Goal: Information Seeking & Learning: Learn about a topic

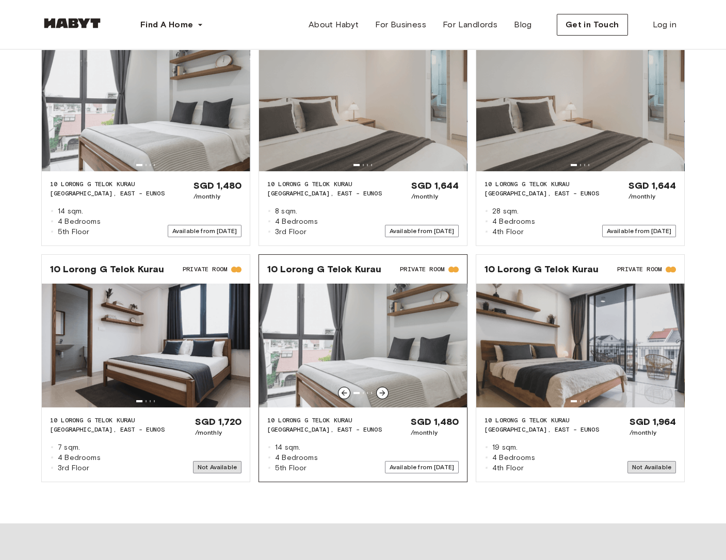
scroll to position [1058, 0]
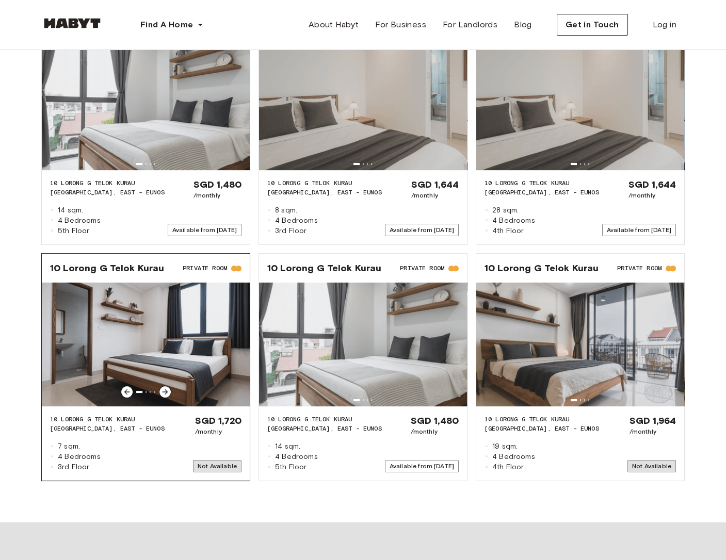
click at [119, 415] on span "10 LORONG G TELOK KURAU" at bounding box center [107, 419] width 115 height 9
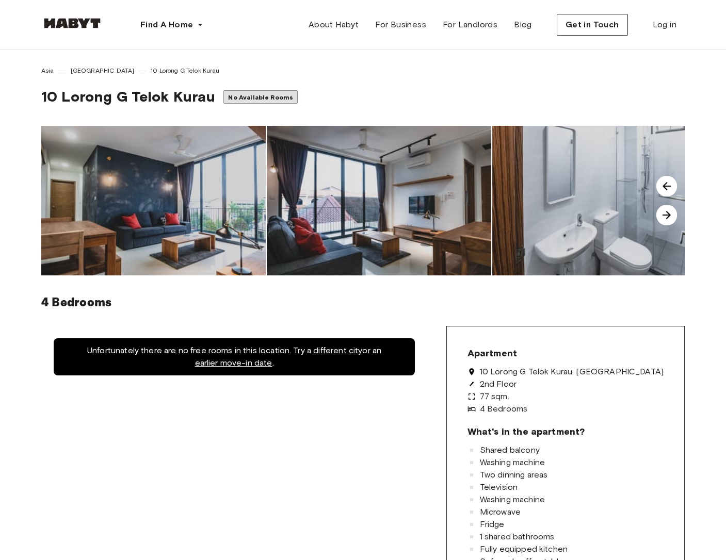
scroll to position [0, 0]
click at [92, 72] on span "[GEOGRAPHIC_DATA]" at bounding box center [103, 70] width 64 height 9
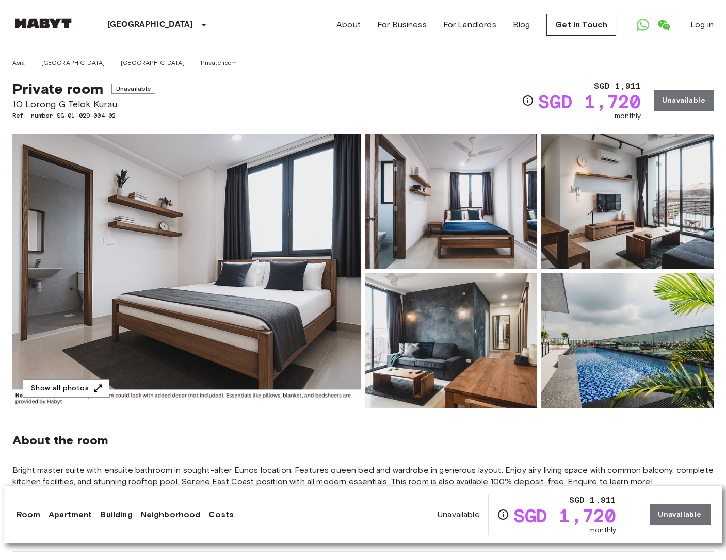
click at [162, 259] on img at bounding box center [186, 271] width 349 height 274
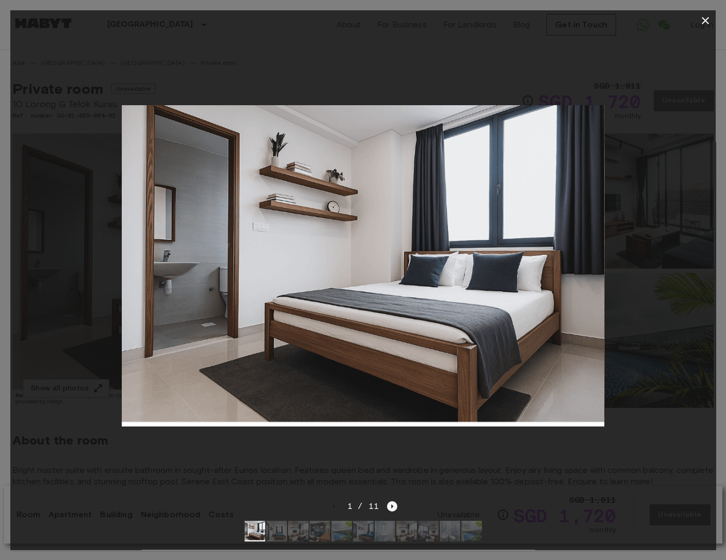
click at [391, 505] on icon "Next image" at bounding box center [392, 507] width 2 height 4
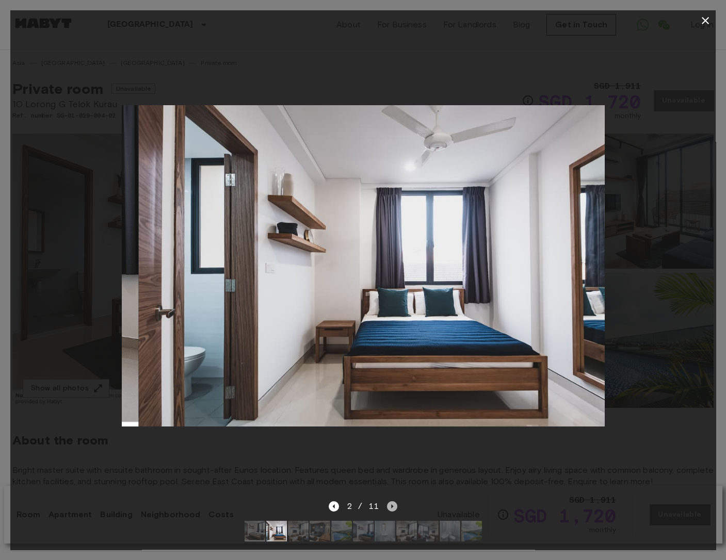
click at [391, 505] on icon "Next image" at bounding box center [392, 507] width 2 height 4
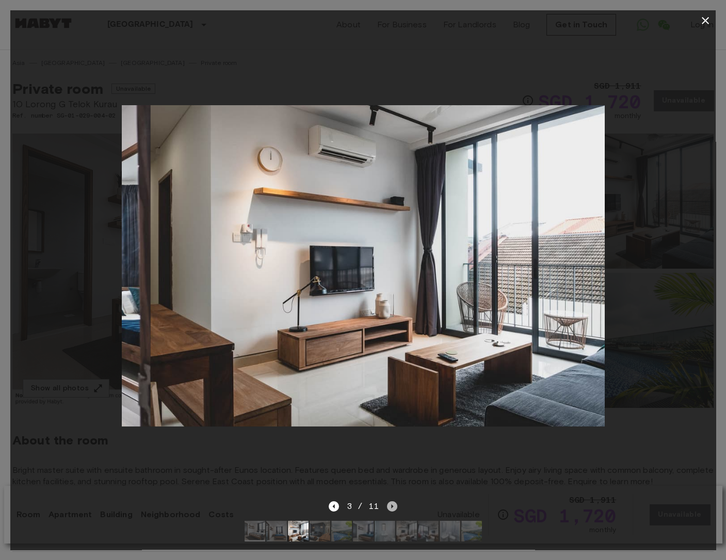
click at [391, 505] on icon "Next image" at bounding box center [392, 507] width 2 height 4
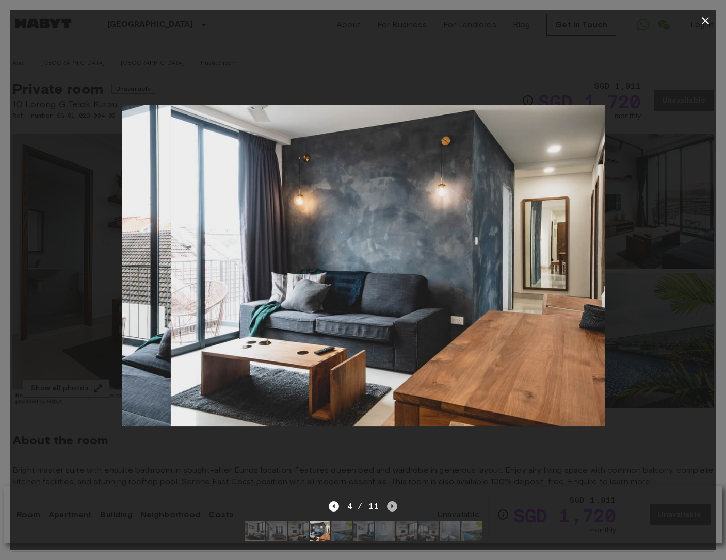
click at [391, 505] on icon "Next image" at bounding box center [392, 507] width 2 height 4
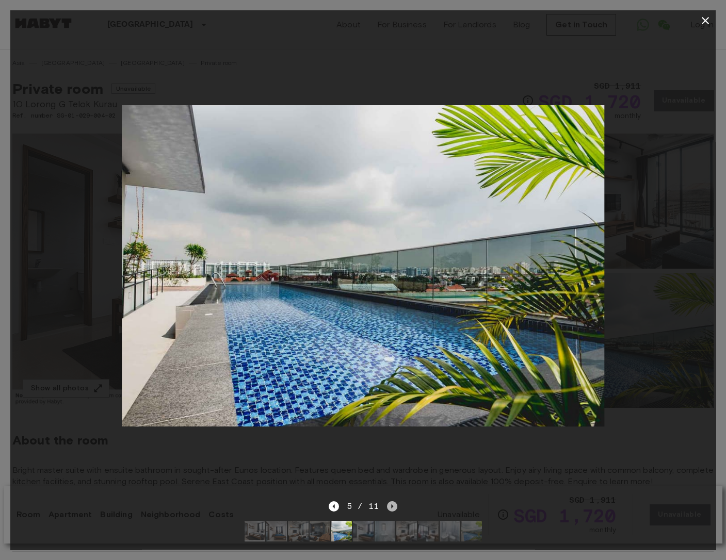
click at [391, 505] on icon "Next image" at bounding box center [392, 507] width 2 height 4
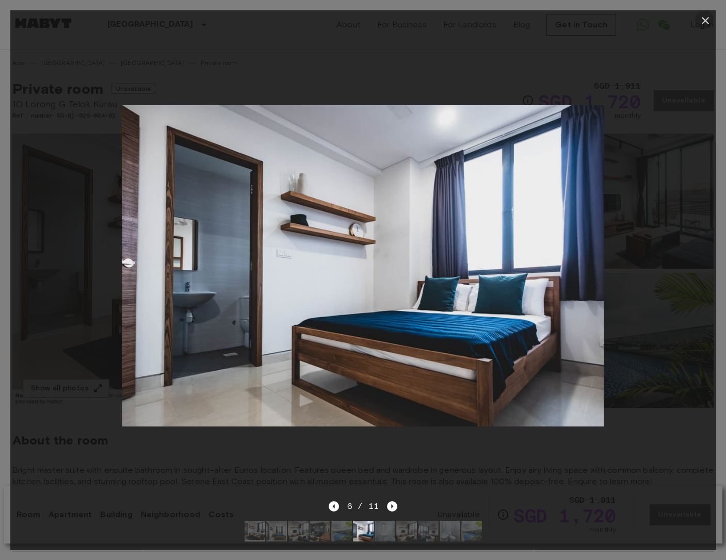
click at [704, 19] on icon "button" at bounding box center [705, 20] width 12 height 12
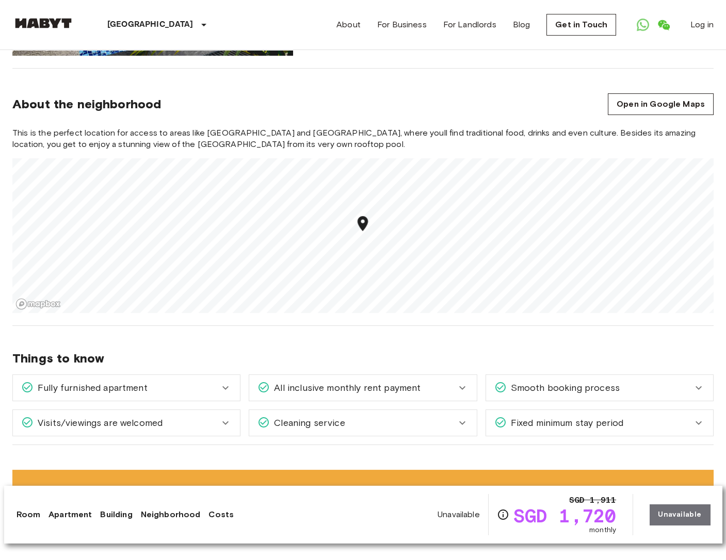
scroll to position [1068, 0]
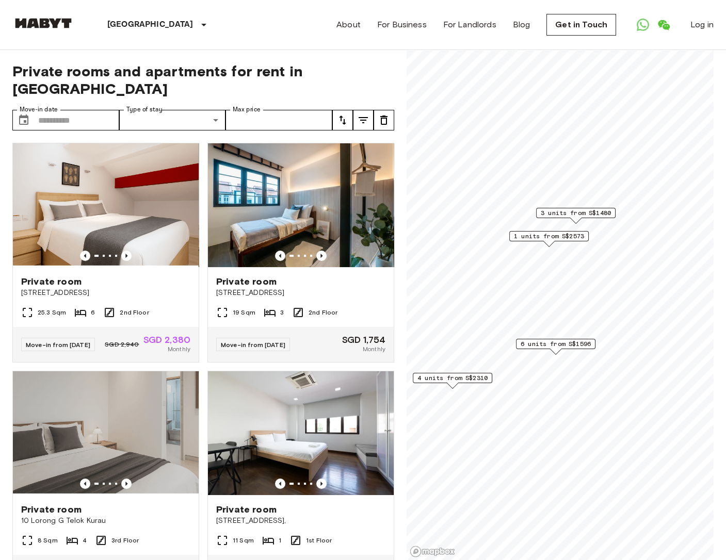
click at [574, 212] on span "3 units from S$1480" at bounding box center [576, 212] width 70 height 9
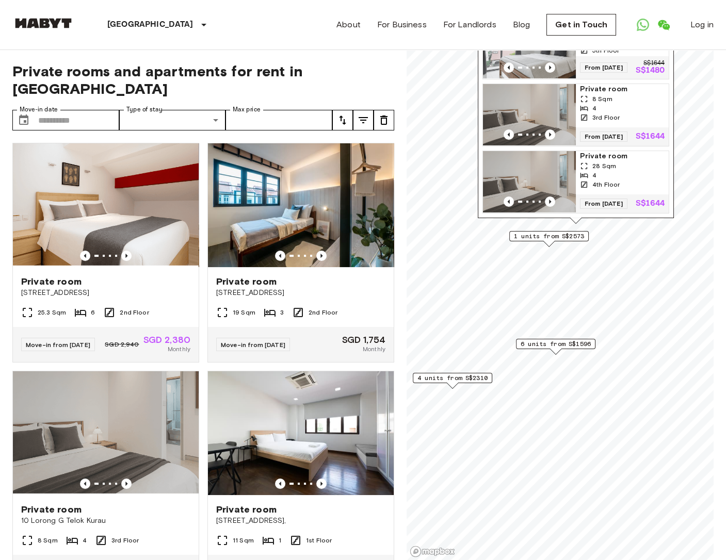
click at [606, 113] on span "3rd Floor" at bounding box center [605, 117] width 27 height 9
